Goal: Find specific page/section: Locate a particular part of the current website

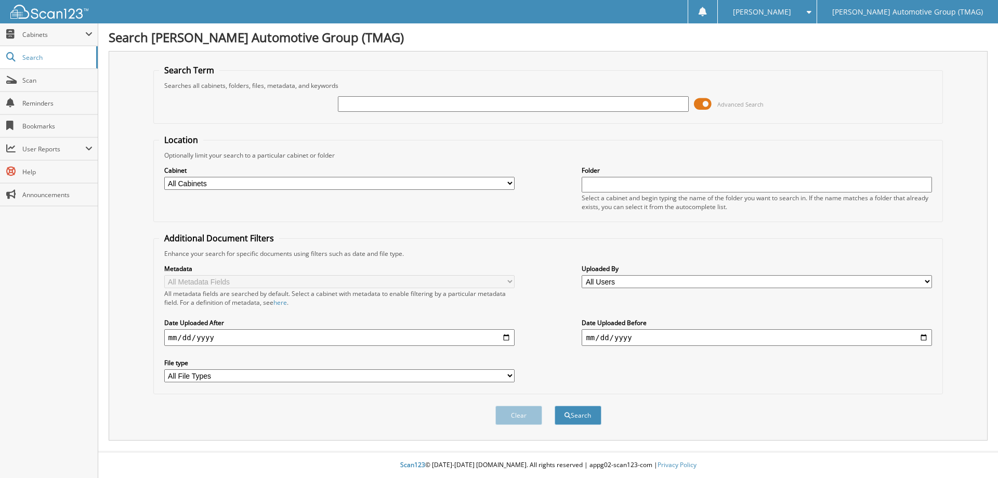
drag, startPoint x: 0, startPoint y: 0, endPoint x: 445, endPoint y: 108, distance: 457.5
click at [445, 108] on input "text" at bounding box center [513, 104] width 350 height 16
type input "c"
type input "C26134"
click at [555, 406] on button "Search" at bounding box center [578, 415] width 47 height 19
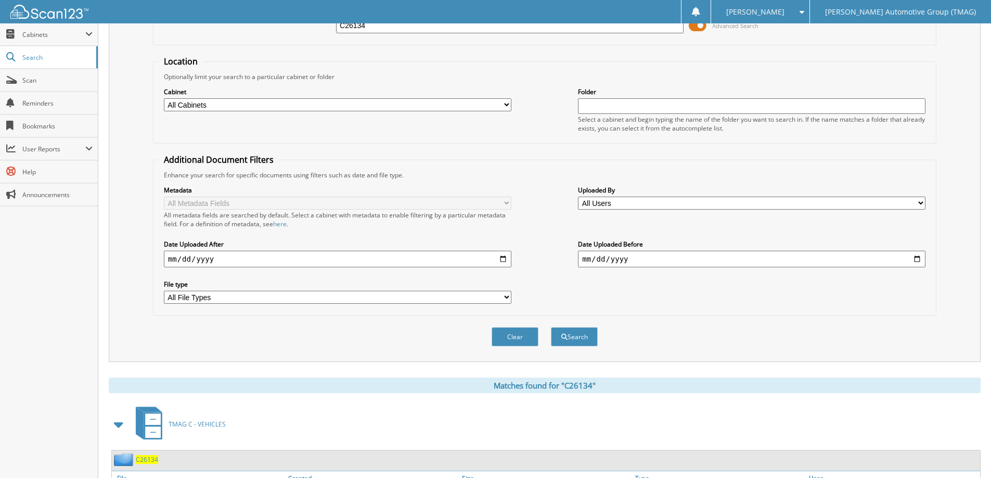
scroll to position [208, 0]
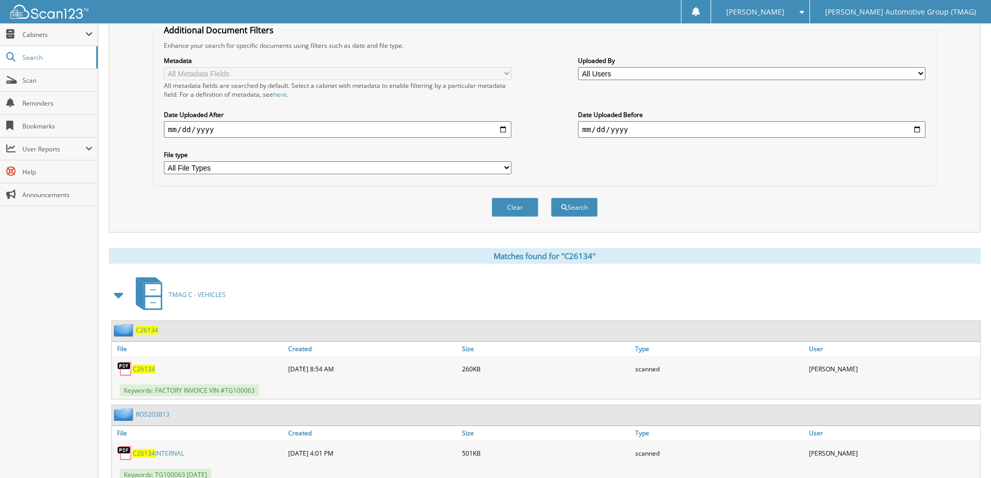
click at [142, 326] on span "C26134" at bounding box center [147, 330] width 22 height 9
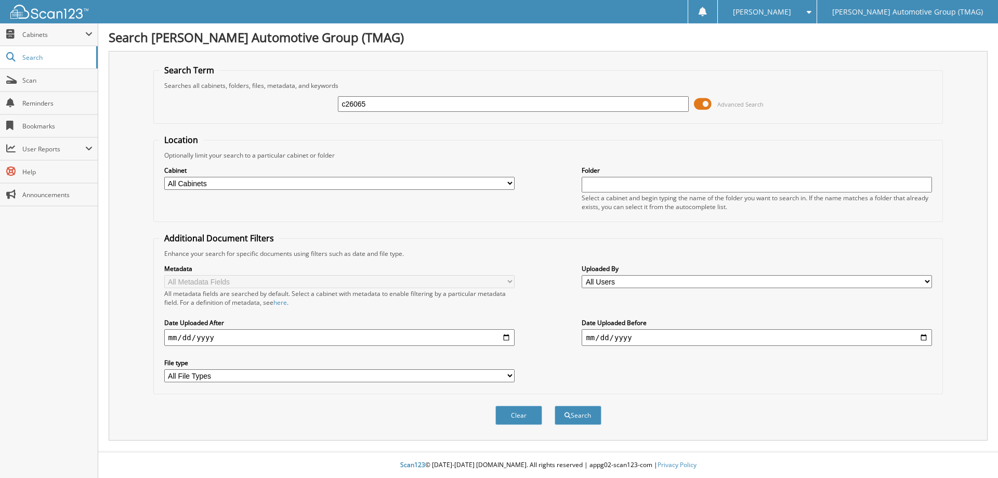
type input "c26065"
click at [555, 406] on button "Search" at bounding box center [578, 415] width 47 height 19
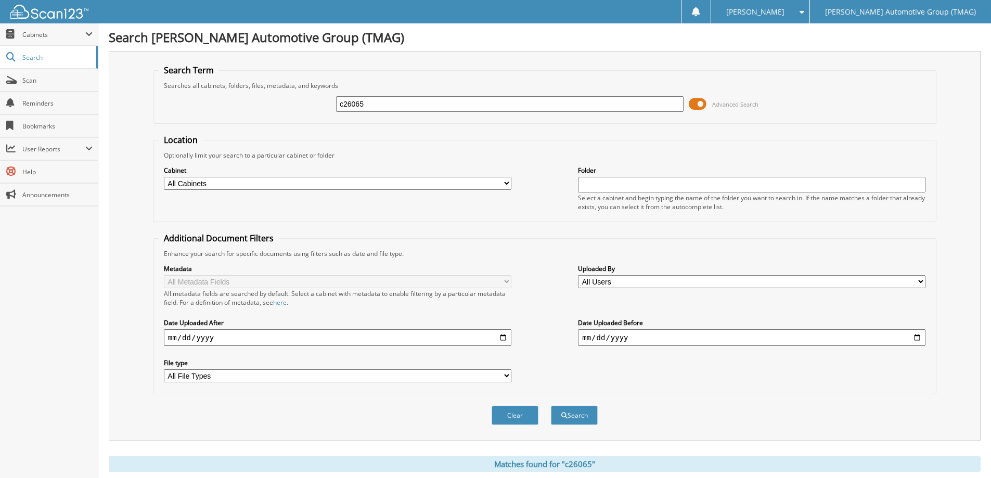
scroll to position [103, 0]
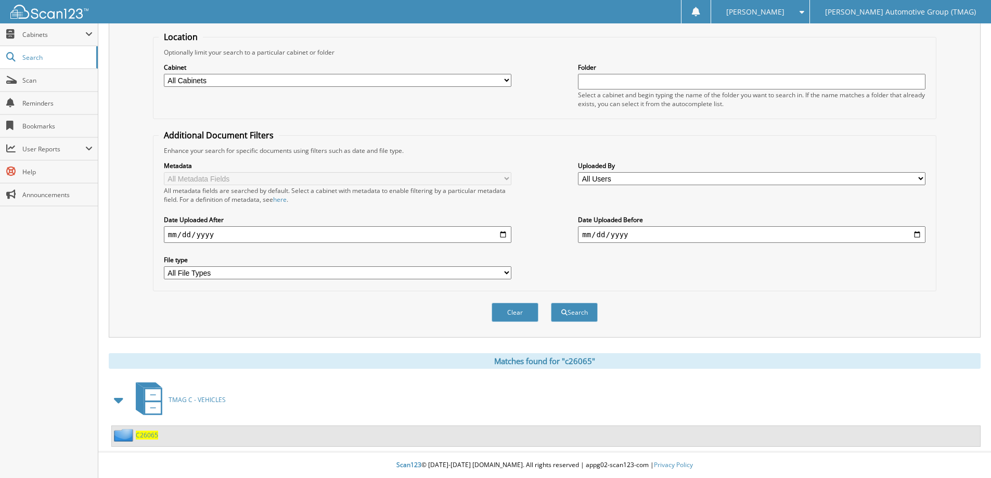
click at [146, 435] on span "C26065" at bounding box center [147, 435] width 22 height 9
